Goal: Information Seeking & Learning: Learn about a topic

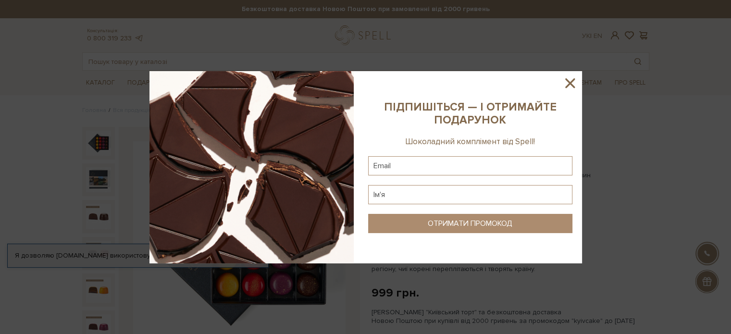
click at [571, 86] on icon at bounding box center [570, 83] width 16 height 16
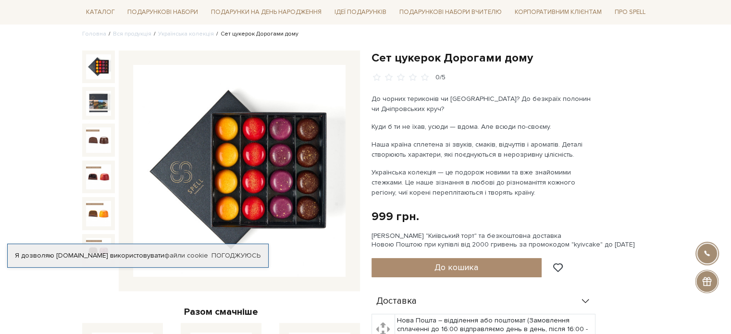
scroll to position [78, 0]
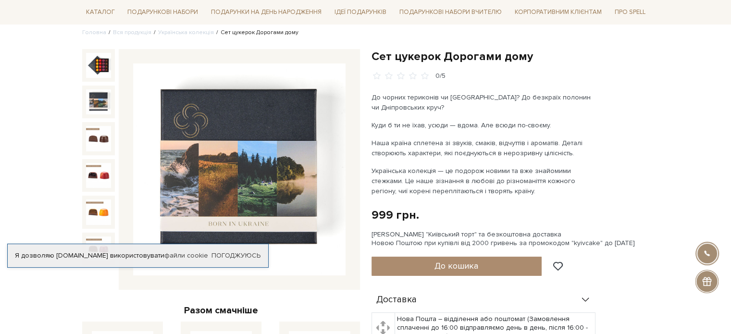
click at [96, 96] on img at bounding box center [98, 101] width 25 height 25
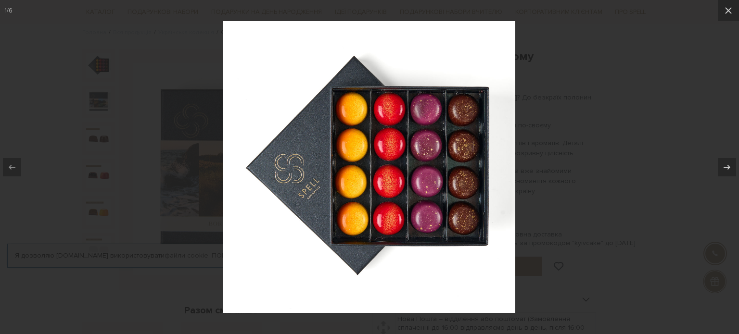
click at [97, 136] on div at bounding box center [369, 167] width 739 height 334
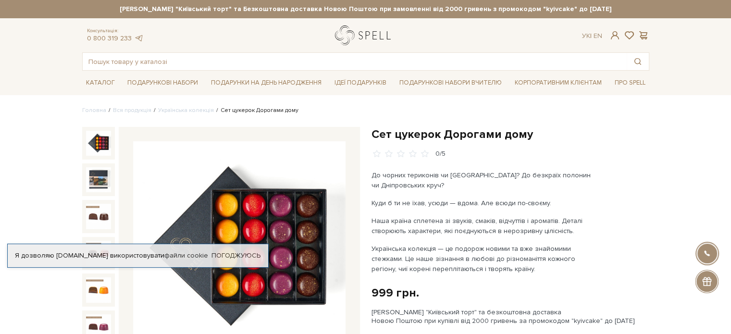
click at [364, 34] on link "logo" at bounding box center [365, 35] width 60 height 20
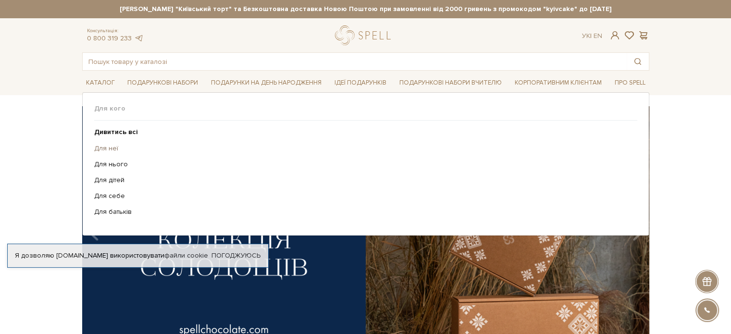
click at [102, 148] on link "Для неї" at bounding box center [362, 148] width 536 height 9
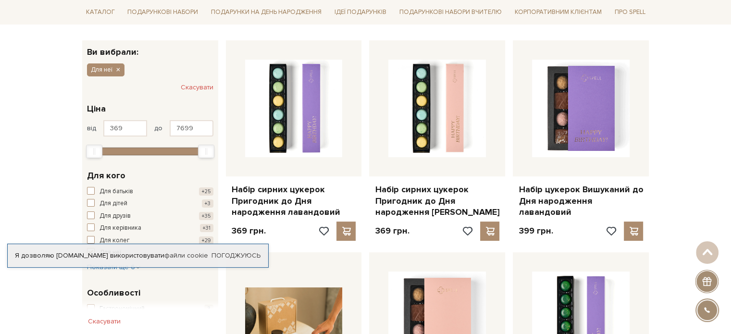
scroll to position [140, 0]
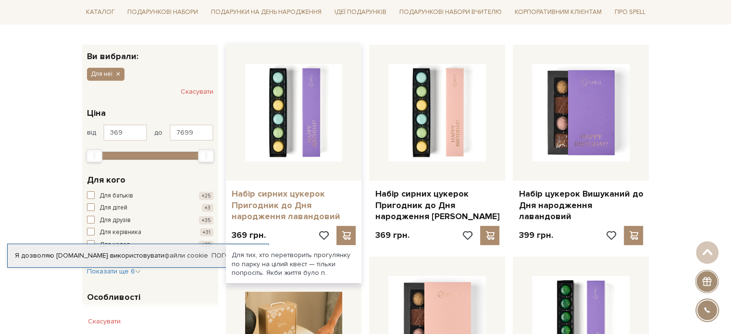
click at [282, 201] on link "Набір сирних цукерок Пригодник до Дня народження лавандовий" at bounding box center [294, 205] width 125 height 34
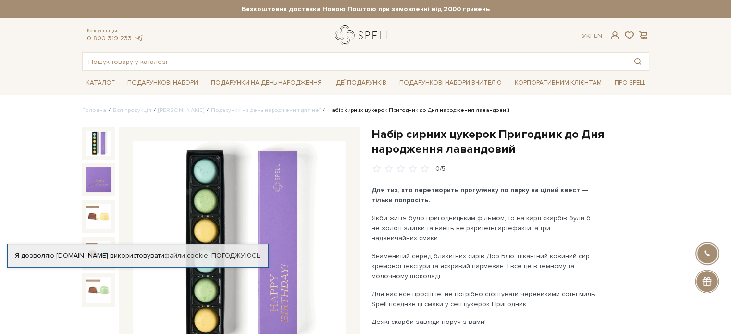
click at [345, 44] on link "logo" at bounding box center [365, 35] width 60 height 20
